Goal: Check status: Check status

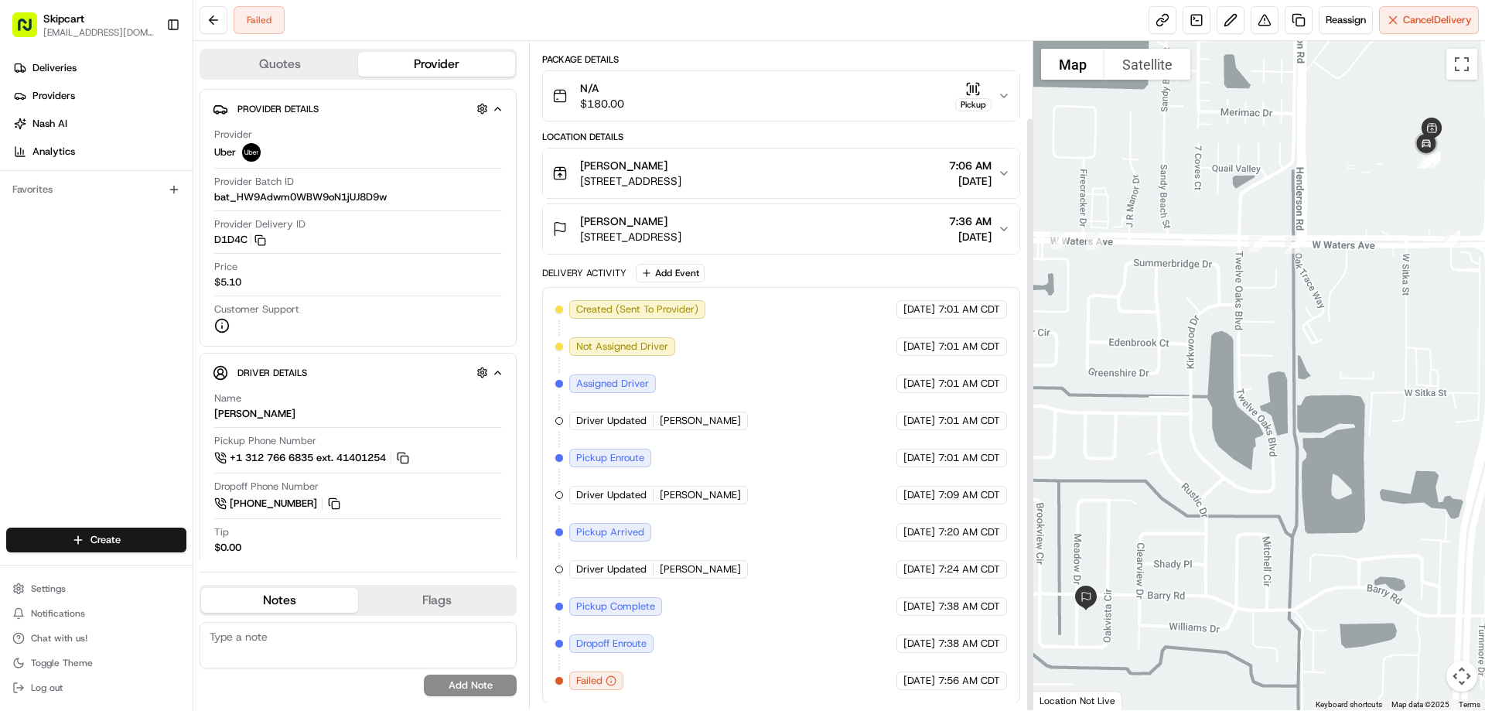
scroll to position [86, 0]
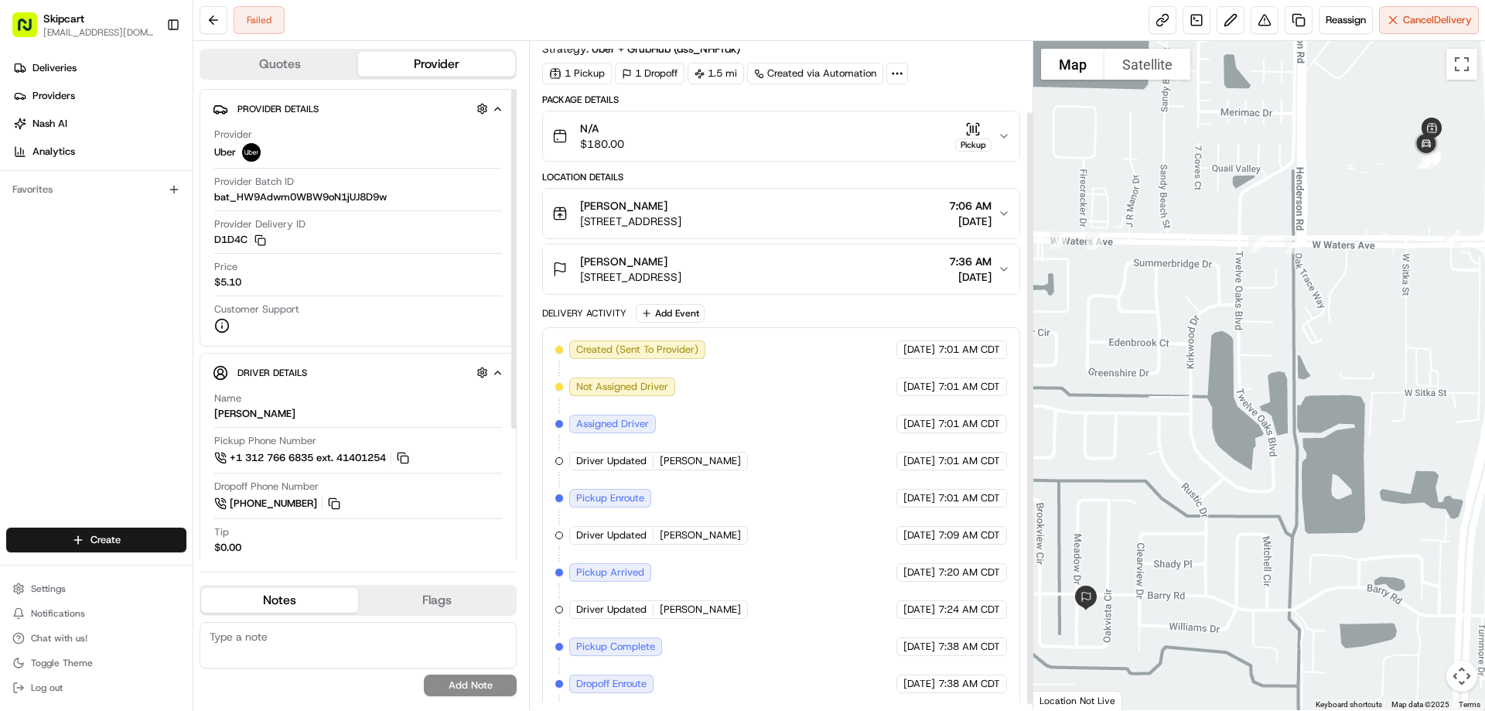
scroll to position [86, 0]
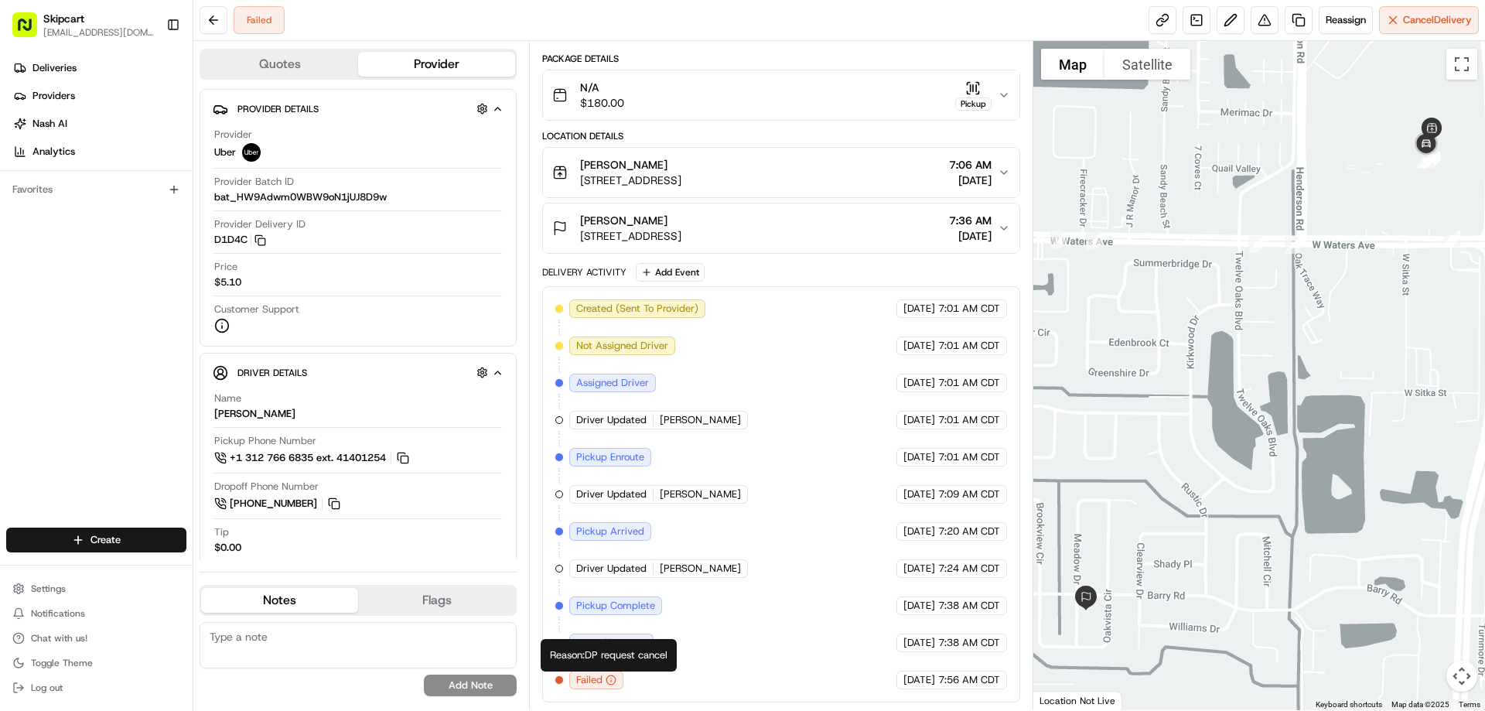
drag, startPoint x: 588, startPoint y: 657, endPoint x: 681, endPoint y: 657, distance: 92.0
click at [677, 657] on div "Reason: DP request cancel Reason: DP request cancel" at bounding box center [609, 655] width 136 height 32
copy div "DP request cancel"
